Goal: Task Accomplishment & Management: Manage account settings

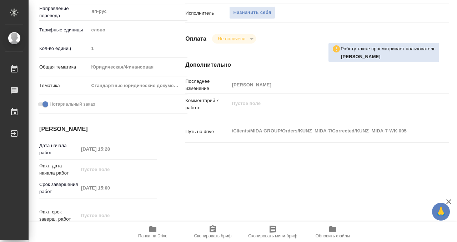
scroll to position [95, 0]
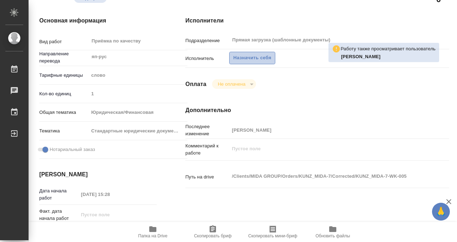
click at [262, 55] on span "Назначить себя" at bounding box center [252, 58] width 38 height 8
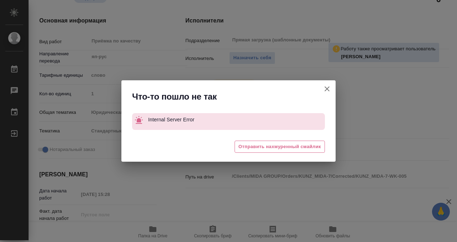
click at [332, 92] on button "[PERSON_NAME] детали заказа" at bounding box center [326, 88] width 17 height 17
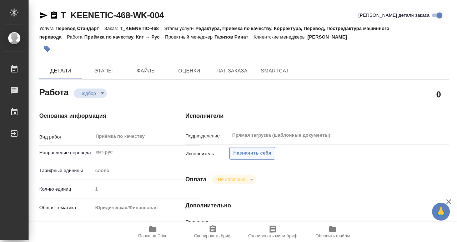
click at [250, 153] on span "Назначить себя" at bounding box center [252, 153] width 38 height 8
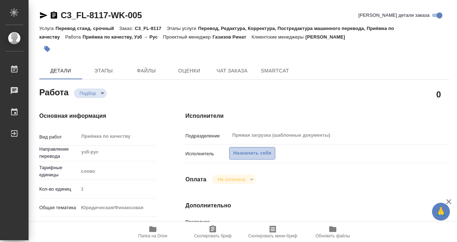
click at [249, 154] on span "Назначить себя" at bounding box center [252, 153] width 38 height 8
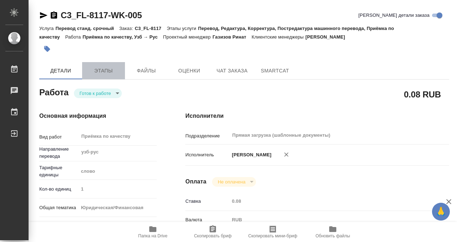
click at [91, 69] on span "Этапы" at bounding box center [103, 70] width 34 height 9
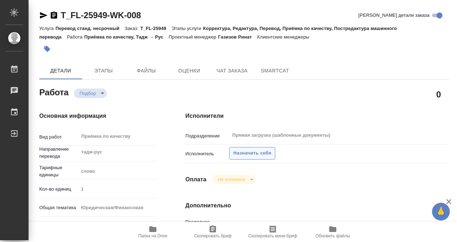
click at [239, 152] on span "Назначить себя" at bounding box center [252, 153] width 38 height 8
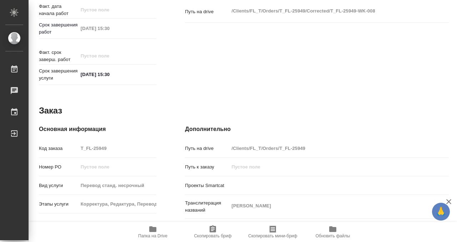
scroll to position [0, 0]
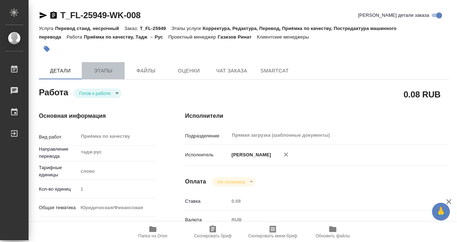
click at [104, 71] on span "Этапы" at bounding box center [103, 70] width 34 height 9
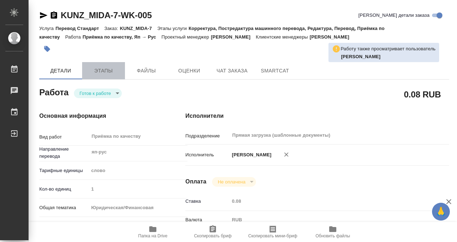
click at [102, 69] on span "Этапы" at bounding box center [103, 70] width 34 height 9
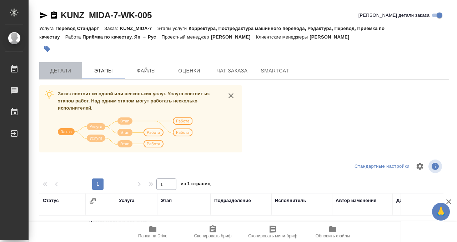
click at [59, 67] on span "Детали" at bounding box center [61, 70] width 34 height 9
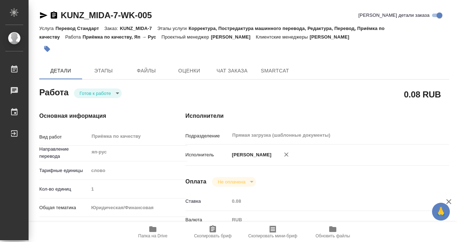
type textarea "x"
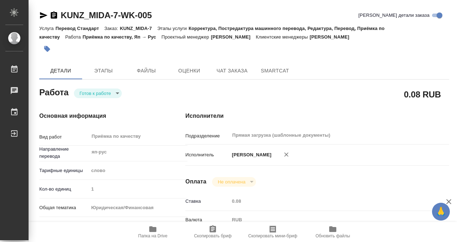
type textarea "x"
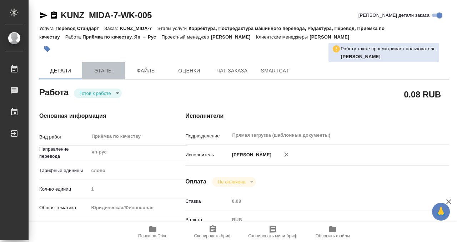
click at [103, 69] on span "Этапы" at bounding box center [103, 70] width 34 height 9
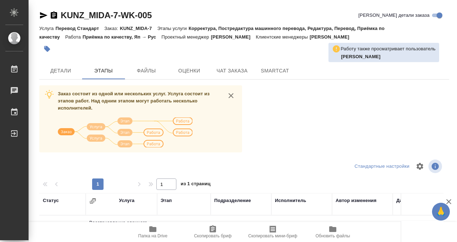
click at [72, 61] on div "KUNZ_MIDA-7-WK-005 Кратко детали заказа Услуга Перевод Стандарт Заказ: KUNZ_MID…" at bounding box center [243, 186] width 417 height 372
click at [70, 67] on span "Детали" at bounding box center [61, 70] width 34 height 9
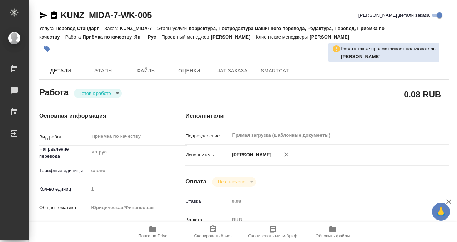
type textarea "x"
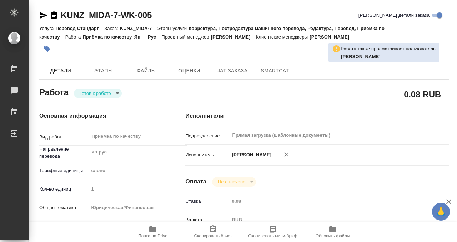
type textarea "x"
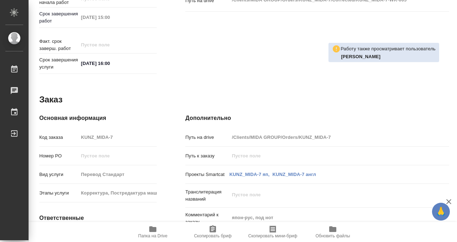
scroll to position [381, 0]
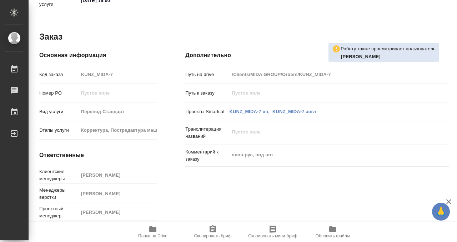
click at [152, 230] on icon "button" at bounding box center [152, 229] width 7 height 6
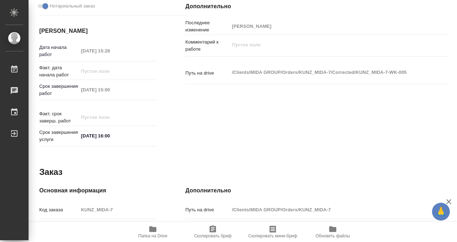
scroll to position [0, 0]
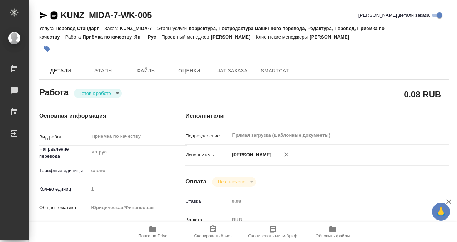
click at [53, 11] on icon "button" at bounding box center [54, 15] width 9 height 9
click at [117, 95] on body "🙏 .cls-1 fill:#fff; AWATERA Kobzeva Elizaveta Работы 0 Чаты График Выйти KUNZ_M…" at bounding box center [228, 121] width 457 height 242
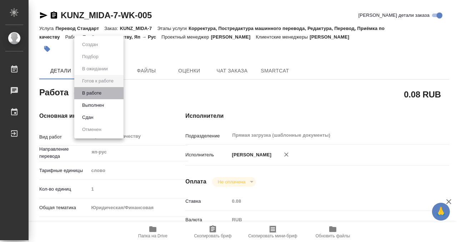
click at [109, 91] on li "В работе" at bounding box center [98, 93] width 49 height 12
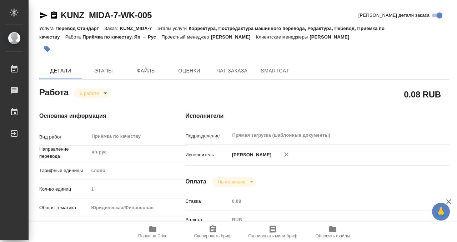
type textarea "x"
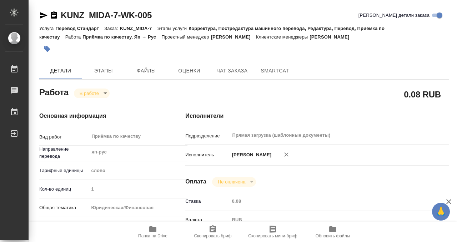
type textarea "x"
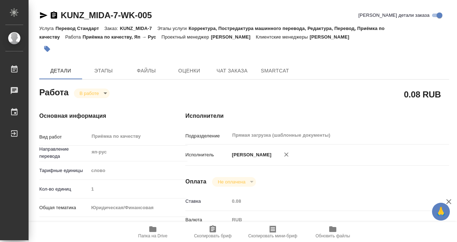
type textarea "x"
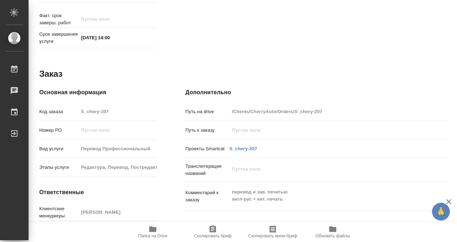
scroll to position [363, 0]
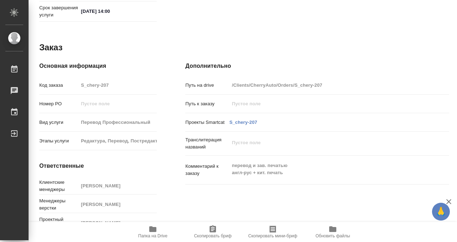
click at [153, 233] on icon "button" at bounding box center [152, 229] width 9 height 9
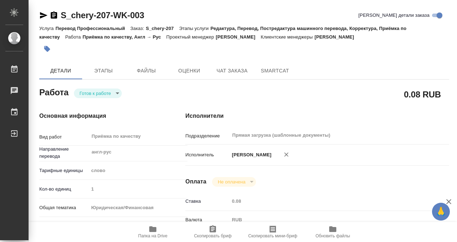
click at [52, 50] on button "button" at bounding box center [47, 49] width 16 height 16
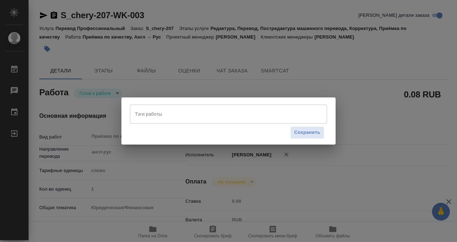
click at [152, 118] on input "Тэги работы" at bounding box center [221, 114] width 177 height 12
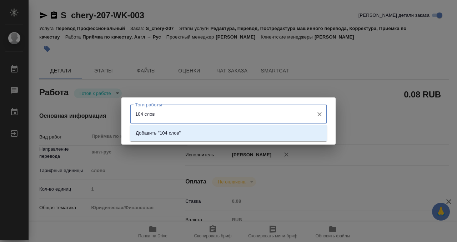
type input "104 слова"
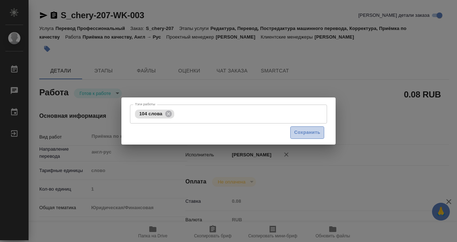
click at [299, 131] on span "Сохранить" at bounding box center [307, 132] width 26 height 8
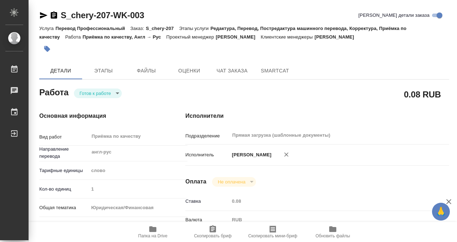
type input "readyForWork"
type input "англ-рус"
type input "5a8b1489cc6b4906c91bfd90"
type input "1"
type input "yr-fn"
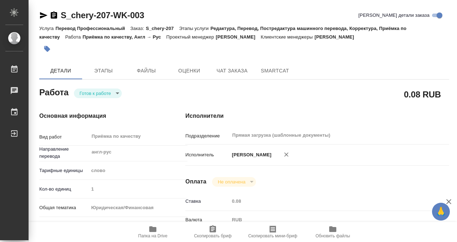
type input "5f647205b73bc97568ca66bf"
checkbox input "true"
type input "16.09.2025 16:45"
type input "17.09.2025 14:00"
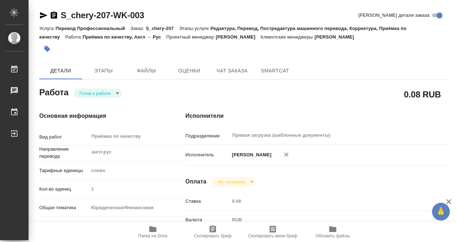
type input "Прямая загрузка (шаблонные документы)"
type input "notPayed"
type input "0.08"
type input "RUB"
type input "[PERSON_NAME]"
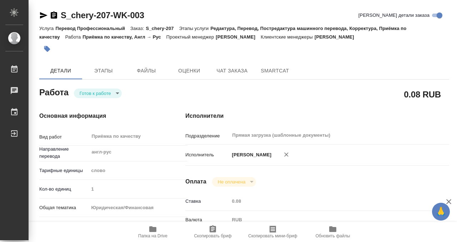
type input "S_chery-207"
type input "Перевод Профессиональный"
type input "Редактура, Перевод, Постредактура машинного перевода, Корректура, Приёмка по ка…"
type input "Усманова Ольга"
type input "Малофеева Екатерина"
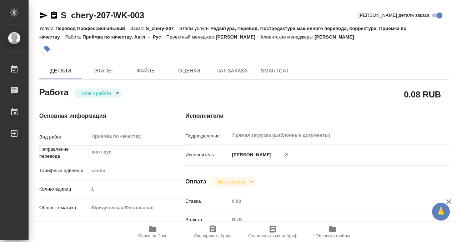
type input "/Clients/CherryAuto/Orders/S_chery-207"
click at [96, 91] on body "🙏 .cls-1 fill:#fff; AWATERA Kobzeva Elizaveta Работы 0 Чаты График Выйти S_cher…" at bounding box center [228, 121] width 457 height 242
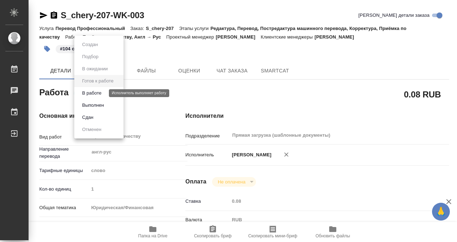
click at [103, 106] on button "Выполнен" at bounding box center [93, 105] width 26 height 8
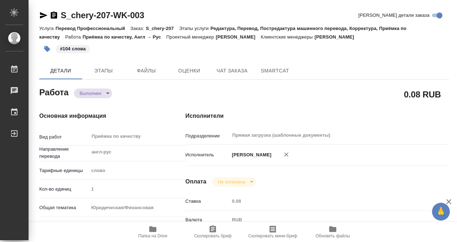
type textarea "x"
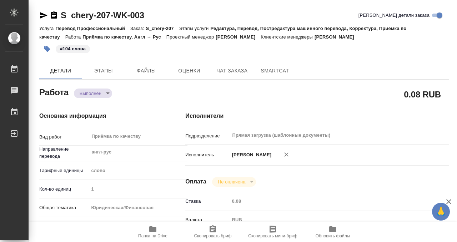
type textarea "x"
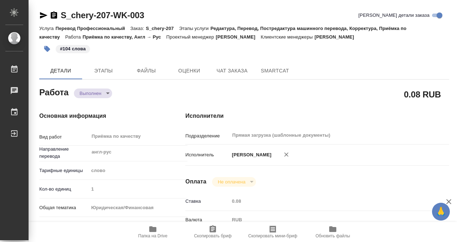
click at [54, 15] on icon "button" at bounding box center [54, 14] width 6 height 7
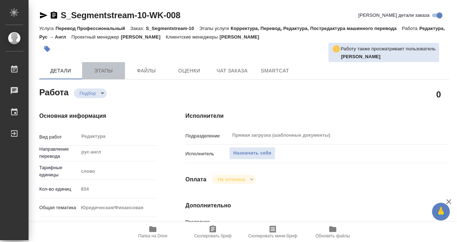
click at [98, 66] on span "Этапы" at bounding box center [103, 70] width 34 height 9
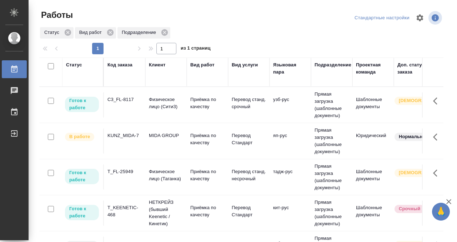
click at [126, 171] on div "T_FL-25949" at bounding box center [124, 171] width 34 height 7
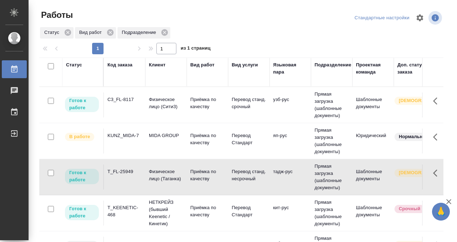
click at [126, 171] on div "T_FL-25949" at bounding box center [124, 171] width 34 height 7
click at [134, 206] on div "T_KEENETIC-468" at bounding box center [124, 211] width 34 height 14
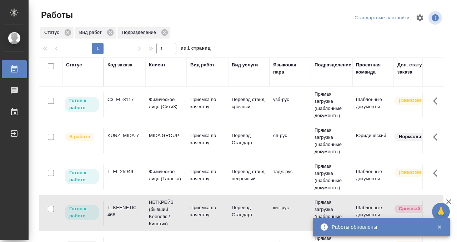
click at [133, 206] on div "T_KEENETIC-468" at bounding box center [124, 211] width 34 height 14
click at [115, 65] on div "Код заказа" at bounding box center [119, 64] width 25 height 7
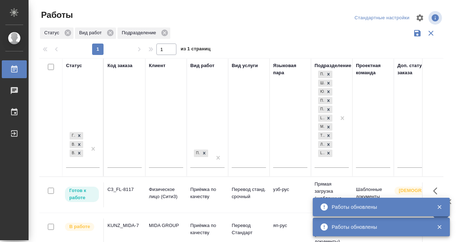
click at [123, 162] on input "text" at bounding box center [124, 162] width 34 height 9
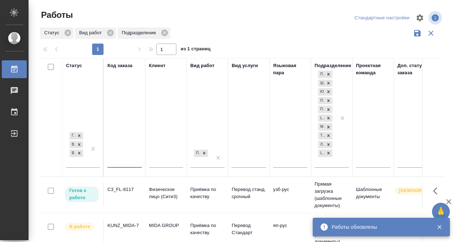
paste input "S_Segmentstream-10"
type input "S_Segmentstream-10"
click at [87, 162] on div at bounding box center [93, 148] width 13 height 37
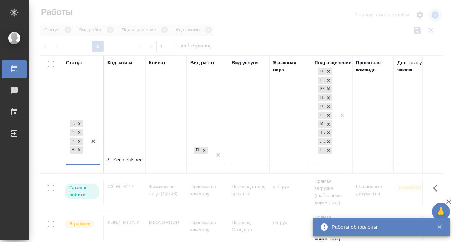
scroll to position [4, 0]
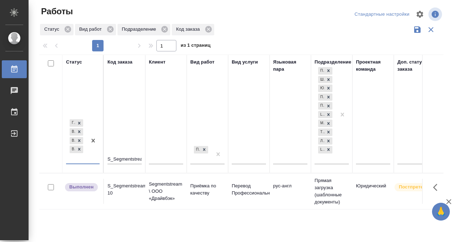
click at [127, 194] on div "S_Segmentstream-10" at bounding box center [124, 189] width 34 height 14
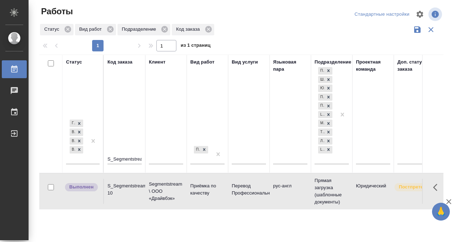
click at [127, 194] on div "S_Segmentstream-10" at bounding box center [124, 189] width 34 height 14
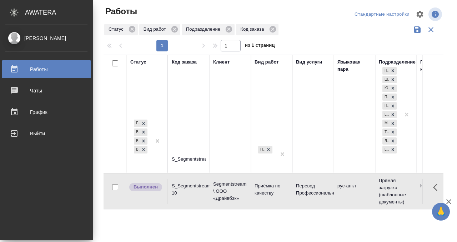
click at [16, 72] on icon at bounding box center [14, 68] width 6 height 7
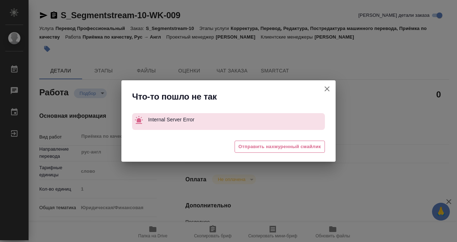
click at [325, 87] on icon "button" at bounding box center [326, 88] width 5 height 5
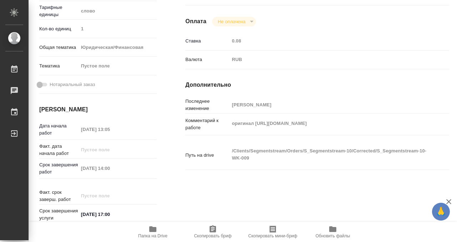
scroll to position [381, 0]
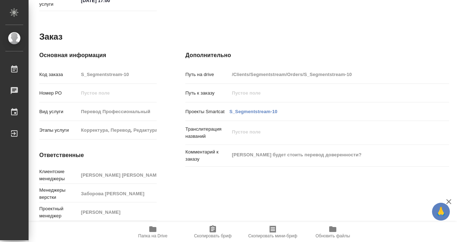
click at [155, 230] on icon "button" at bounding box center [152, 229] width 7 height 6
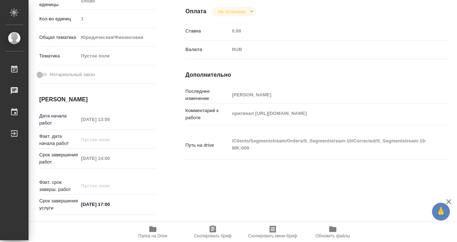
scroll to position [0, 0]
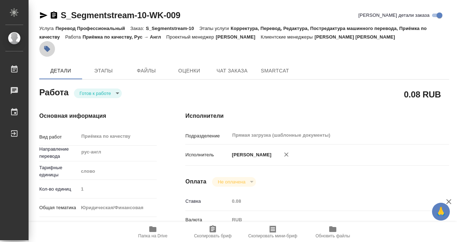
click at [49, 44] on button "button" at bounding box center [47, 49] width 16 height 16
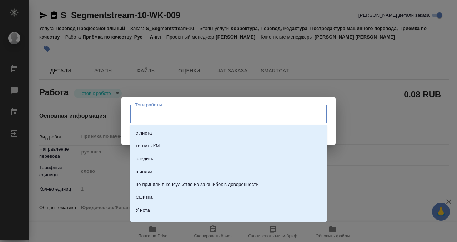
click at [192, 120] on input "Тэги работы" at bounding box center [221, 114] width 177 height 12
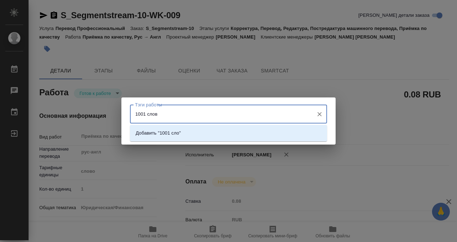
type input "1001 слово"
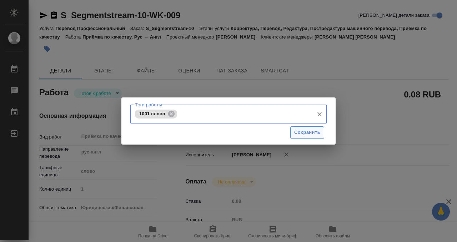
click at [294, 135] on span "Сохранить" at bounding box center [307, 132] width 26 height 8
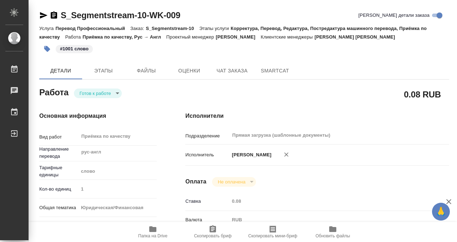
type input "readyForWork"
type input "рус-англ"
type input "5a8b1489cc6b4906c91bfd90"
type input "1"
type input "yr-fn"
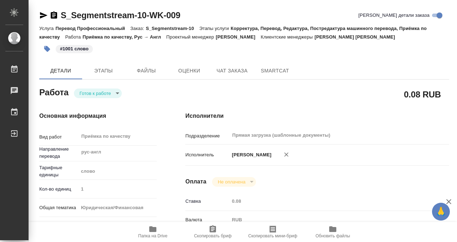
type input "17.09.2025 13:05"
type input "17.09.2025 14:00"
type input "17.09.2025 17:00"
type input "Прямая загрузка (шаблонные документы)"
type input "notPayed"
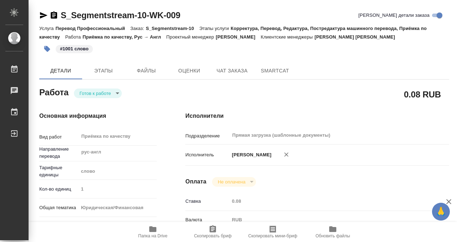
type input "0.08"
type input "RUB"
type input "[PERSON_NAME]"
type input "S_Segmentstream-10"
type input "Перевод Профессиональный"
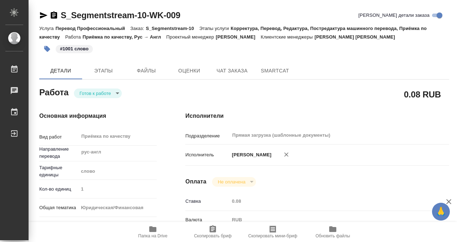
type input "Корректура, Перевод, Редактура, Постредактура машинного перевода, Приёмка по ка…"
type input "Валяева Анна"
type input "Заборова Александра"
type input "/Clients/Segmentstream/Orders/S_Segmentstream-10"
click at [100, 94] on body "🙏 .cls-1 fill:#fff; AWATERA Kobzeva Elizaveta Работы 0 Чаты График Выйти S_Segm…" at bounding box center [228, 121] width 457 height 242
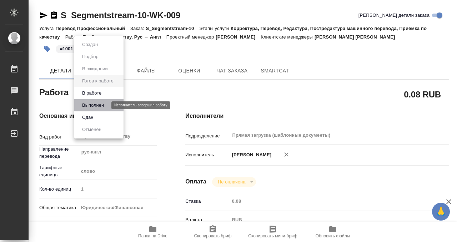
click at [100, 105] on button "Выполнен" at bounding box center [93, 105] width 26 height 8
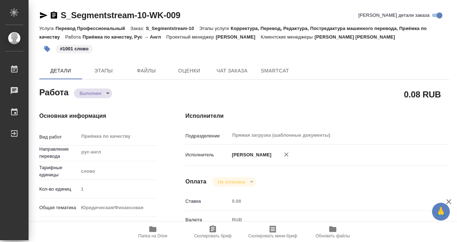
type textarea "x"
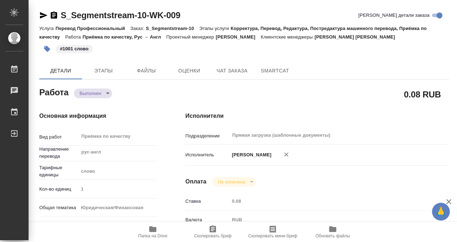
type textarea "x"
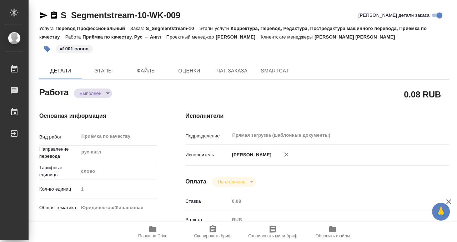
click at [56, 15] on icon "button" at bounding box center [54, 14] width 6 height 7
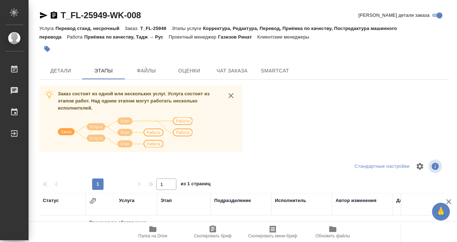
scroll to position [130, 0]
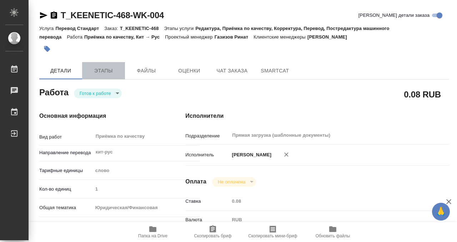
click at [109, 77] on button "Этапы" at bounding box center [103, 70] width 43 height 17
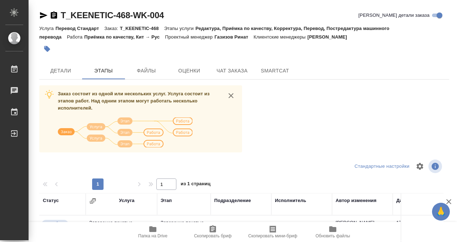
scroll to position [130, 0]
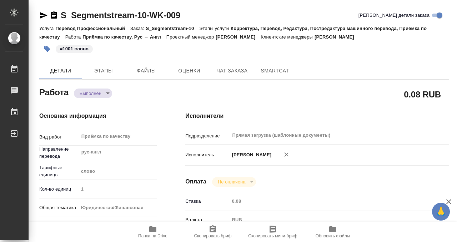
click at [151, 229] on icon "button" at bounding box center [152, 229] width 7 height 6
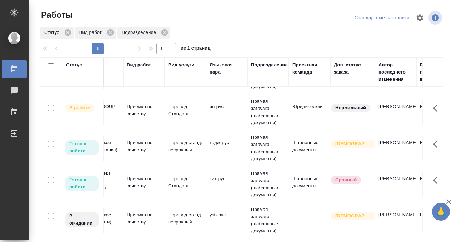
scroll to position [29, 0]
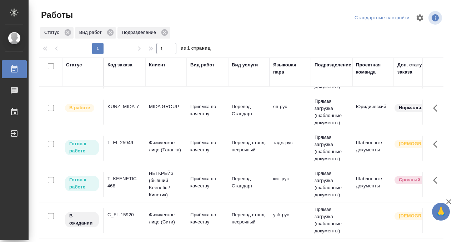
click at [124, 189] on div "T_KEENETIC-468" at bounding box center [124, 182] width 34 height 14
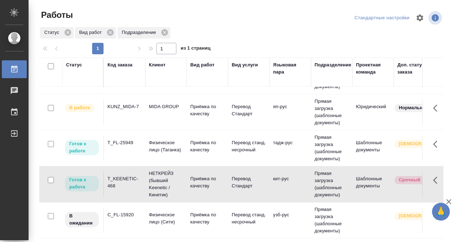
click at [124, 189] on div "T_KEENETIC-468" at bounding box center [124, 182] width 34 height 14
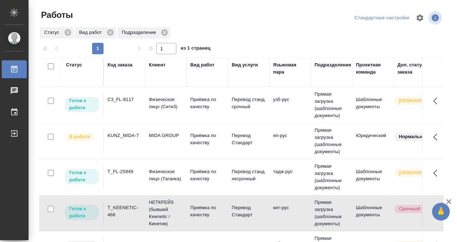
click at [122, 65] on div "Код заказа" at bounding box center [119, 64] width 25 height 7
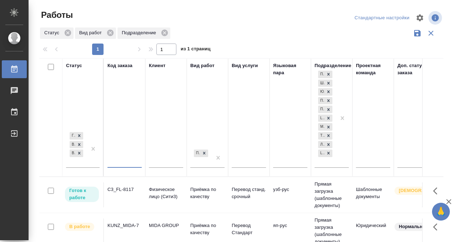
click at [123, 163] on input "text" at bounding box center [124, 162] width 34 height 9
paste input "C_ENKA-583"
type input "C_ENKA-583"
click at [96, 161] on div at bounding box center [93, 148] width 13 height 37
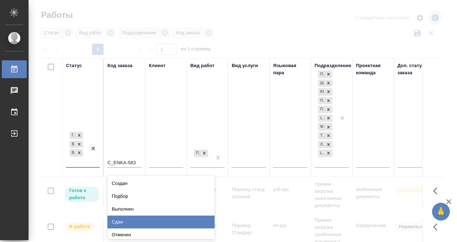
click at [121, 219] on div "Сдан" at bounding box center [160, 221] width 107 height 13
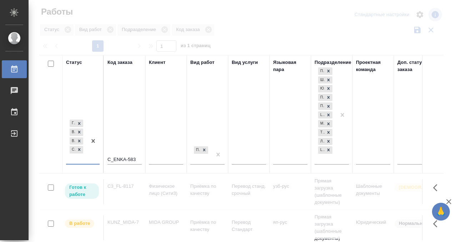
scroll to position [4, 0]
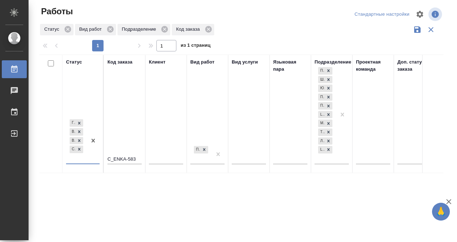
click at [94, 157] on div at bounding box center [93, 140] width 13 height 45
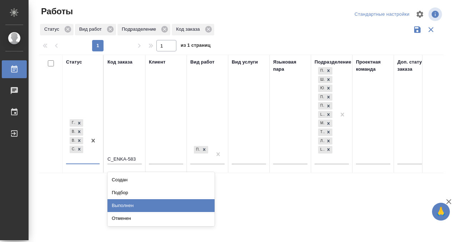
click at [125, 203] on div "Выполнен" at bounding box center [160, 205] width 107 height 13
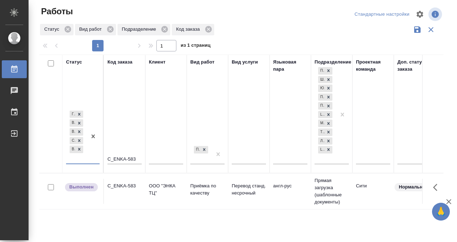
click at [125, 188] on div "C_ENKA-583" at bounding box center [124, 185] width 34 height 7
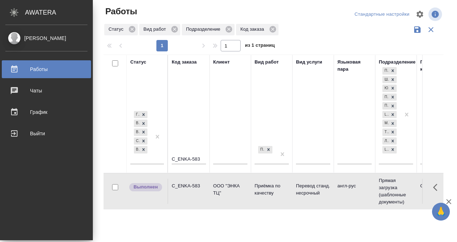
click at [16, 67] on icon at bounding box center [14, 68] width 6 height 7
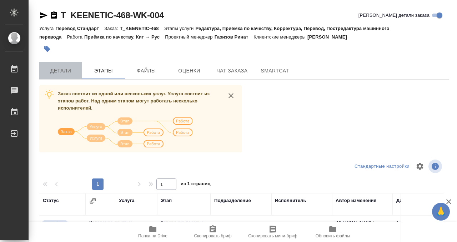
click at [65, 70] on span "Детали" at bounding box center [61, 70] width 34 height 9
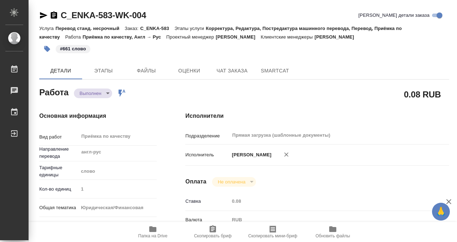
scroll to position [381, 0]
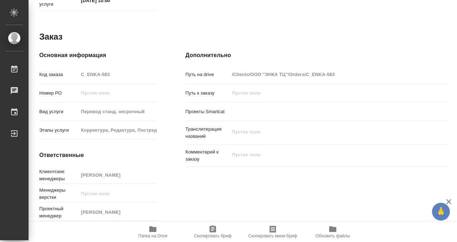
click at [153, 226] on icon "button" at bounding box center [152, 229] width 9 height 9
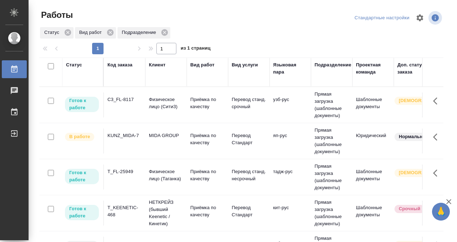
click at [137, 207] on div "T_KEENETIC-468" at bounding box center [124, 211] width 34 height 14
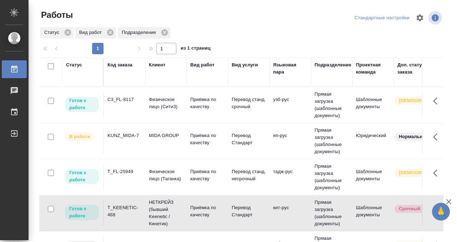
click at [137, 207] on div "T_KEENETIC-468" at bounding box center [124, 211] width 34 height 14
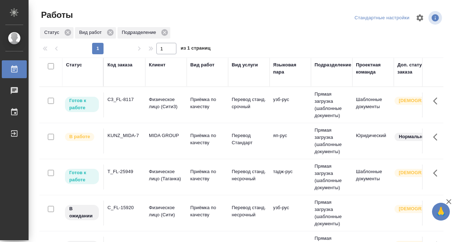
click at [137, 103] on td "C3_FL-8117" at bounding box center [124, 104] width 41 height 25
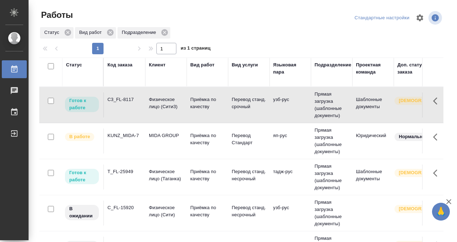
click at [137, 103] on td "C3_FL-8117" at bounding box center [124, 104] width 41 height 25
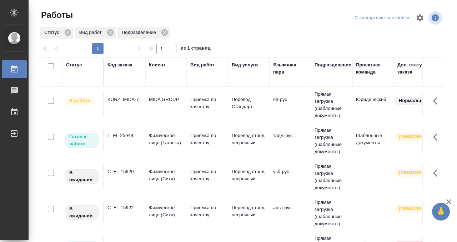
click at [119, 65] on div "Код заказа" at bounding box center [119, 64] width 25 height 7
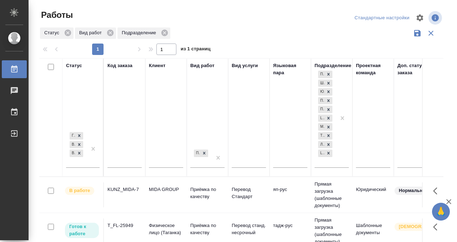
click at [112, 161] on input "text" at bounding box center [124, 162] width 34 height 9
type input "и"
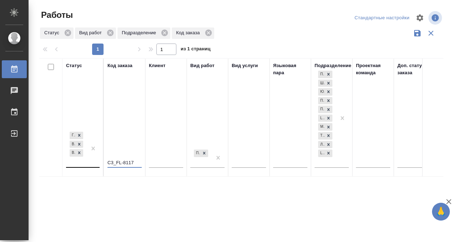
type input "C3_FL-8117"
click at [88, 159] on div at bounding box center [93, 148] width 13 height 37
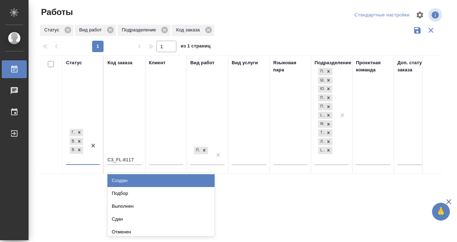
scroll to position [4, 0]
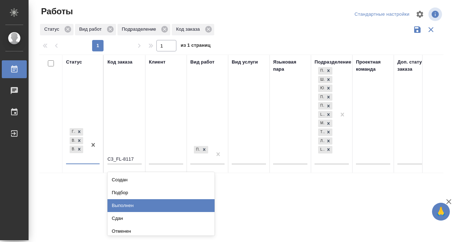
click at [124, 205] on div "Выполнен" at bounding box center [160, 205] width 107 height 13
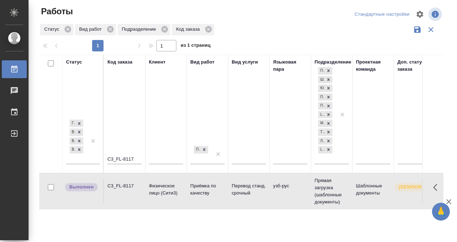
click at [121, 189] on div "C3_FL-8117" at bounding box center [124, 185] width 34 height 7
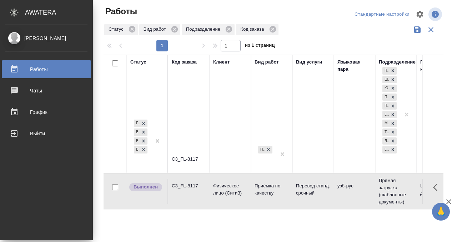
click at [19, 66] on div at bounding box center [20, 69] width 20 height 9
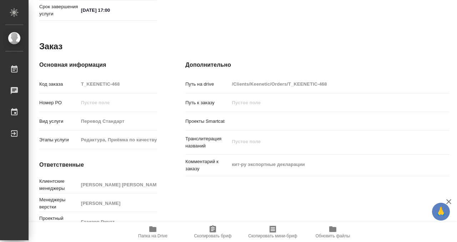
scroll to position [381, 0]
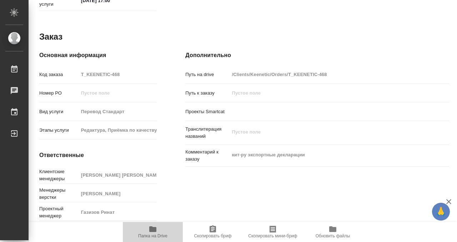
click at [154, 229] on icon "button" at bounding box center [152, 229] width 7 height 6
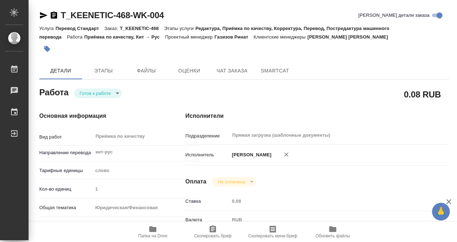
click at [49, 47] on icon "button" at bounding box center [47, 48] width 7 height 7
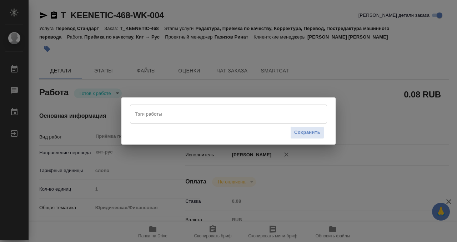
click at [181, 116] on input "Тэги работы" at bounding box center [221, 114] width 177 height 12
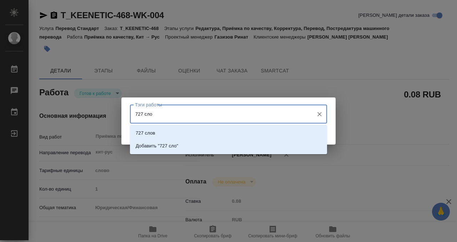
type input "727 слов"
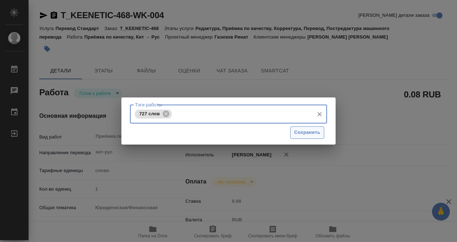
click at [305, 131] on span "Сохранить" at bounding box center [307, 132] width 26 height 8
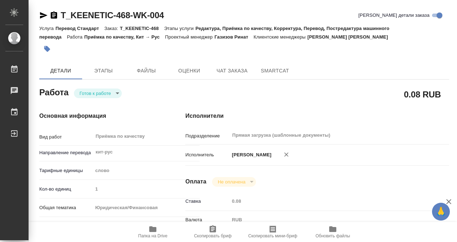
type input "readyForWork"
type input "кит-рус"
type input "5a8b1489cc6b4906c91bfd90"
type input "1"
type input "yr-fn"
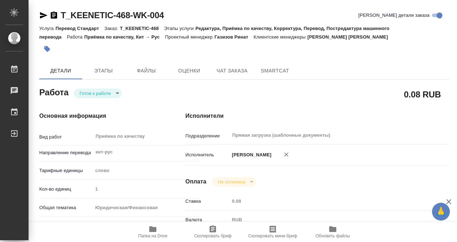
type input "5f647205b73bc97568ca66c0"
checkbox input "true"
type input "[DATE] 16:00"
type input "[DATE] 17:00"
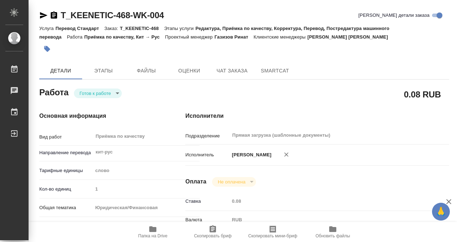
type input "Прямая загрузка (шаблонные документы)"
type input "notPayed"
type input "0.08"
type input "RUB"
type input "[PERSON_NAME]"
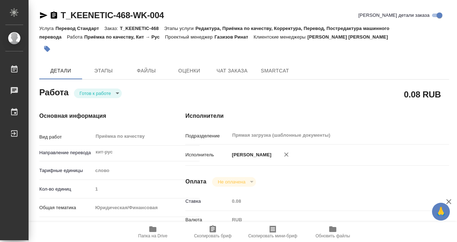
type input "T_KEENETIC-468"
type input "Перевод Стандарт"
type input "Редактура, Приёмка по качеству, Корректура, Перевод, Постредактура машинного пе…"
type input "[PERSON_NAME] [PERSON_NAME]"
type input "[PERSON_NAME]"
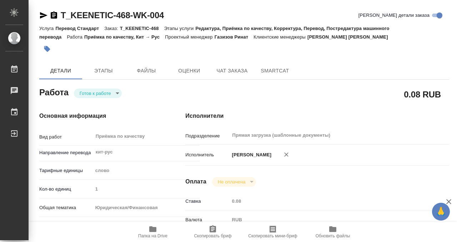
type input "/Clients/Keenetic/Orders/T_KEENETIC-468"
click at [97, 93] on body "🙏 .cls-1 fill:#fff; AWATERA [PERSON_NAME] 0 Чаты График Выйти T_KEENETIC-468-WK…" at bounding box center [228, 121] width 457 height 242
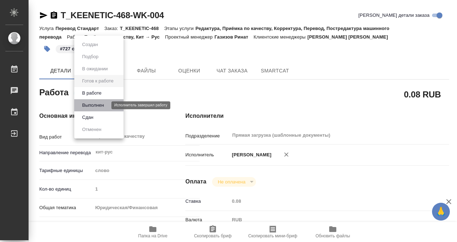
click at [97, 103] on button "Выполнен" at bounding box center [93, 105] width 26 height 8
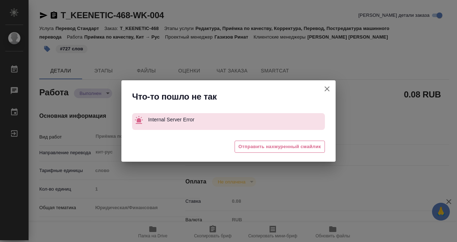
type textarea "x"
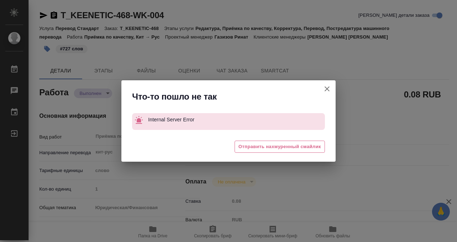
type textarea "x"
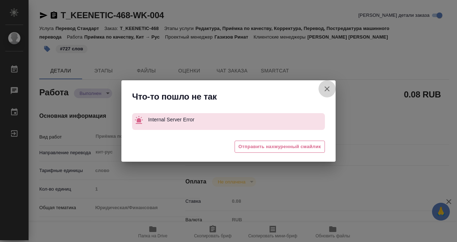
click at [330, 92] on icon "button" at bounding box center [327, 89] width 9 height 9
type textarea "x"
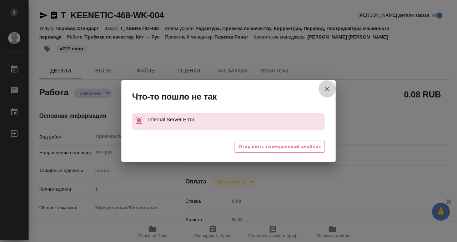
type textarea "x"
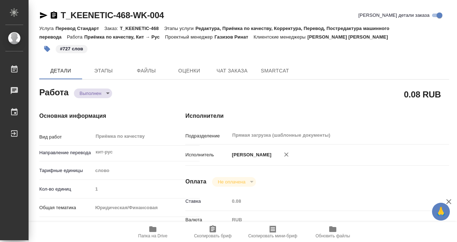
click at [56, 16] on icon "button" at bounding box center [54, 14] width 6 height 7
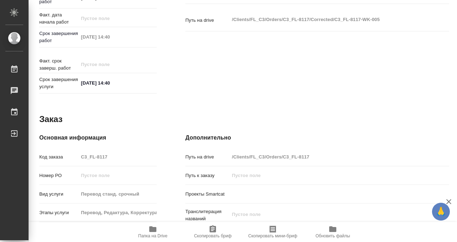
scroll to position [381, 0]
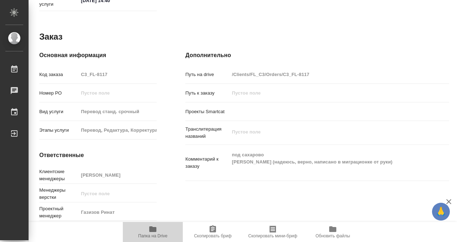
click at [153, 227] on icon "button" at bounding box center [152, 229] width 7 height 6
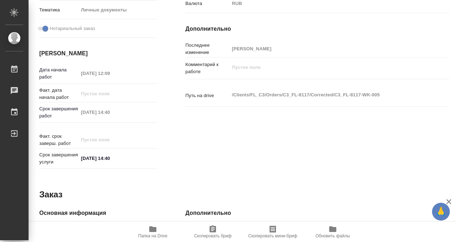
scroll to position [0, 0]
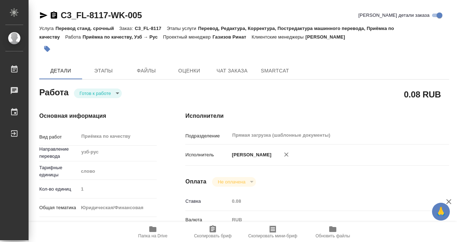
click at [46, 52] on icon "button" at bounding box center [47, 48] width 7 height 7
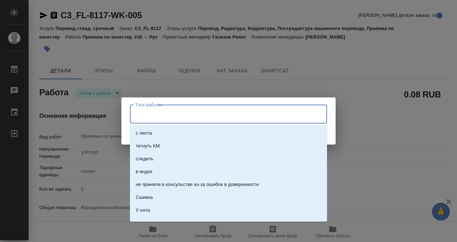
click at [188, 118] on input "Тэги работы" at bounding box center [221, 114] width 177 height 12
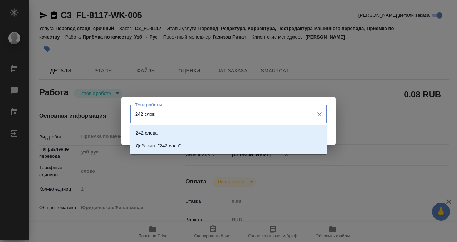
type input "242 слова"
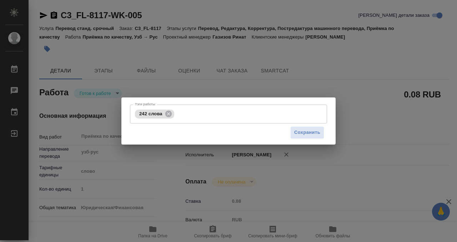
click at [305, 138] on div "Сохранить" at bounding box center [228, 132] width 197 height 18
click at [305, 136] on span "Сохранить" at bounding box center [307, 132] width 26 height 8
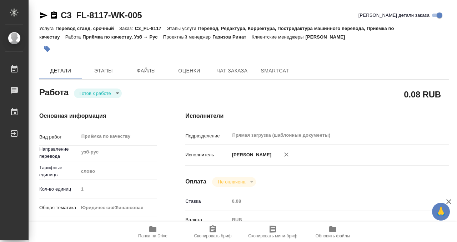
type input "readyForWork"
type input "узб-рус"
type input "5a8b1489cc6b4906c91bfd90"
type input "1"
type input "yr-fn"
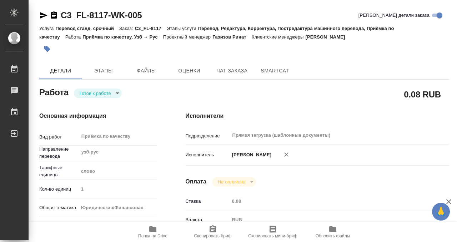
type input "5a8b8b956a9677013d343cfe"
checkbox input "true"
type input "17.09.2025 12:09"
type input "17.09.2025 14:40"
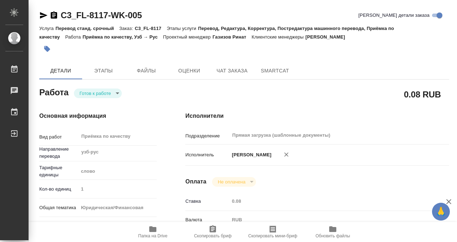
type input "Прямая загрузка (шаблонные документы)"
type input "notPayed"
type input "0.08"
type input "RUB"
type input "[PERSON_NAME]"
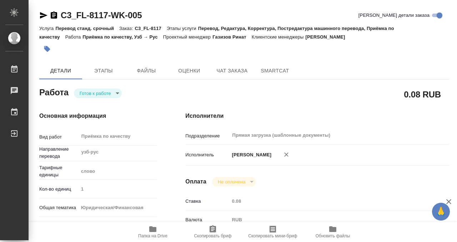
type input "C3_FL-8117"
type input "Перевод станд. срочный"
type input "Перевод, Редактура, Корректура, Постредактура машинного перевода, Приёмка по ка…"
type input "Никитина Татьяна"
type input "/Clients/FL_C3/Orders/C3_FL-8117"
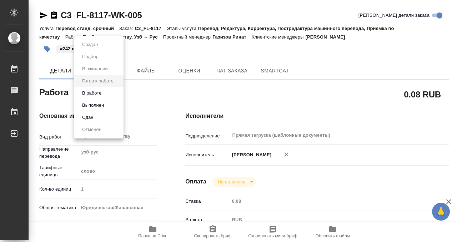
click at [111, 93] on body "🙏 .cls-1 fill:#fff; AWATERA Kobzeva Elizaveta Работы 0 Чаты График Выйти C3_FL-…" at bounding box center [228, 121] width 457 height 242
click at [110, 103] on li "Выполнен" at bounding box center [98, 105] width 49 height 12
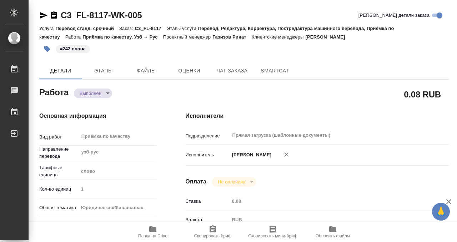
type textarea "x"
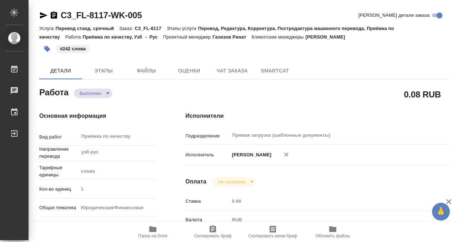
click at [54, 13] on icon "button" at bounding box center [54, 14] width 6 height 7
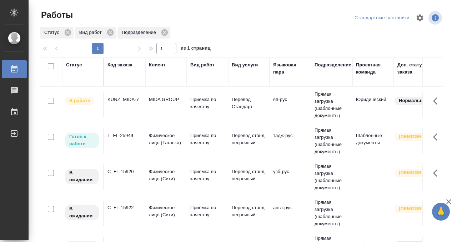
click at [125, 136] on div "T_FL-25949" at bounding box center [124, 135] width 34 height 7
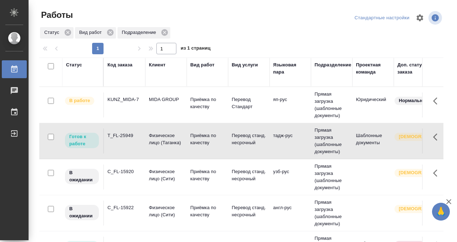
click at [125, 136] on div "T_FL-25949" at bounding box center [124, 135] width 34 height 7
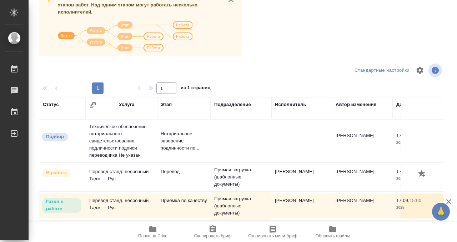
scroll to position [130, 0]
